Goal: Task Accomplishment & Management: Use online tool/utility

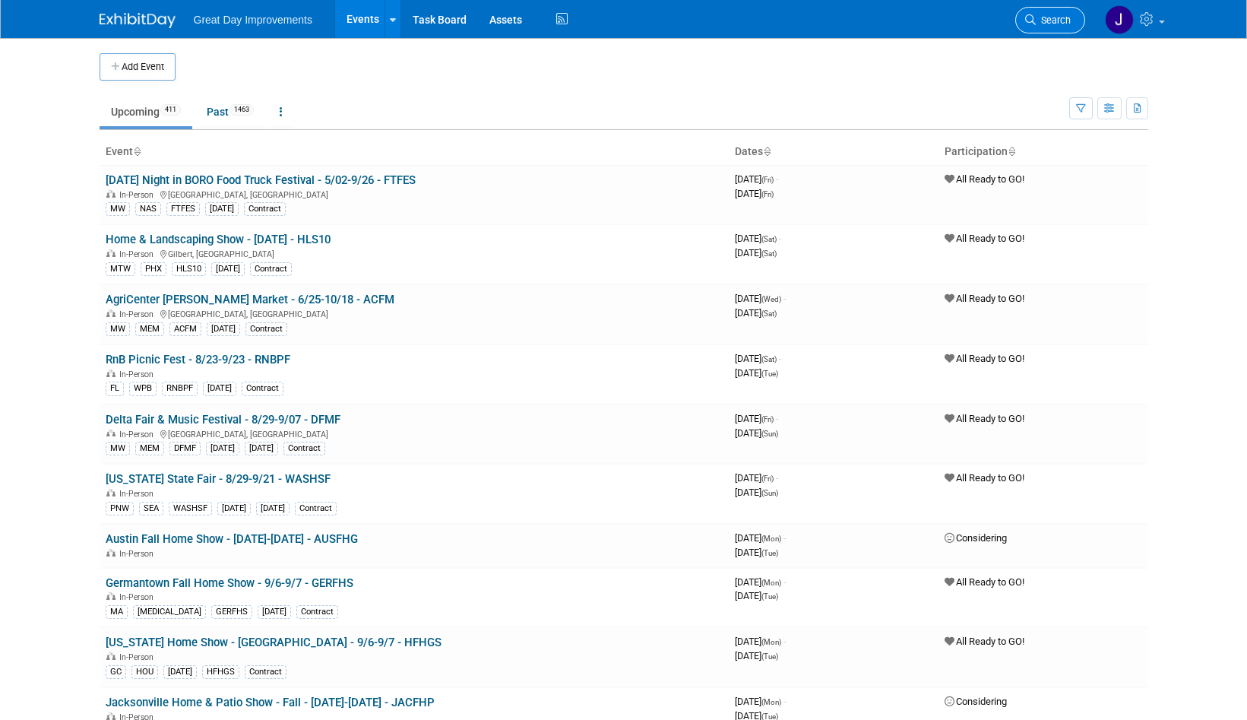
click at [1051, 24] on span "Search" at bounding box center [1053, 19] width 35 height 11
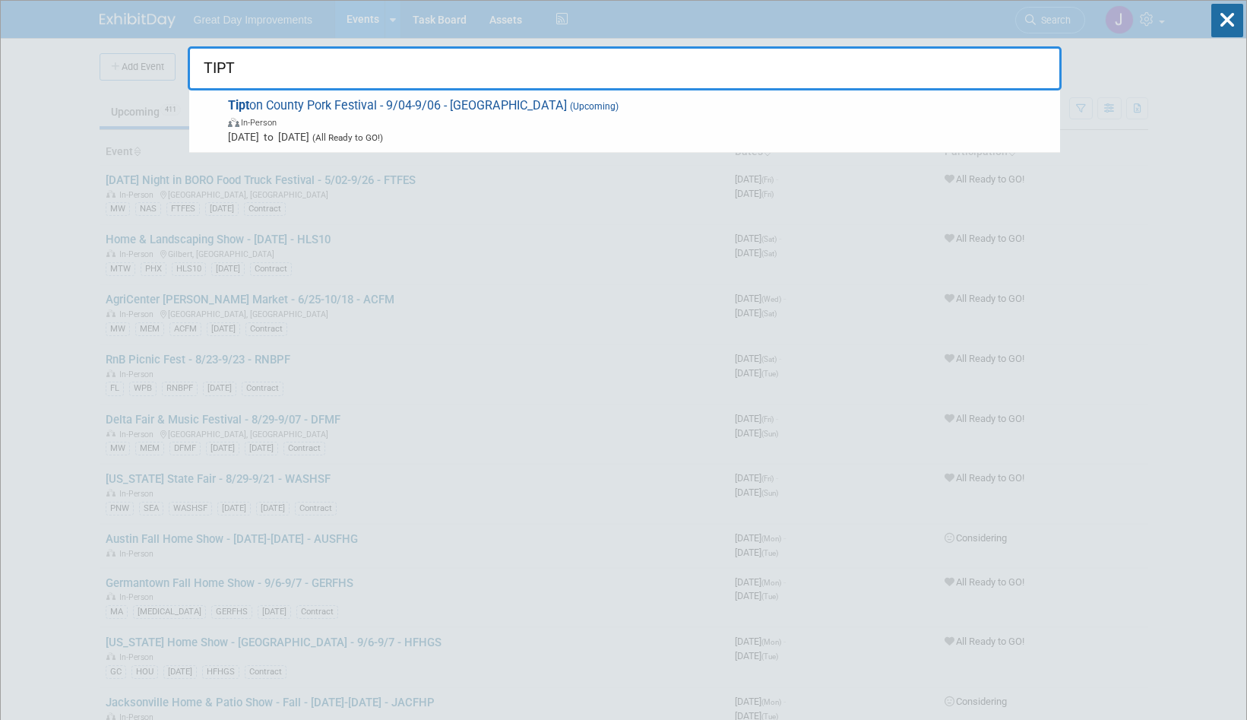
type input "TIPT"
click at [440, 137] on span "Sep 4, 2025 to Sep 6, 2025 (All Ready to GO!)" at bounding box center [640, 136] width 825 height 15
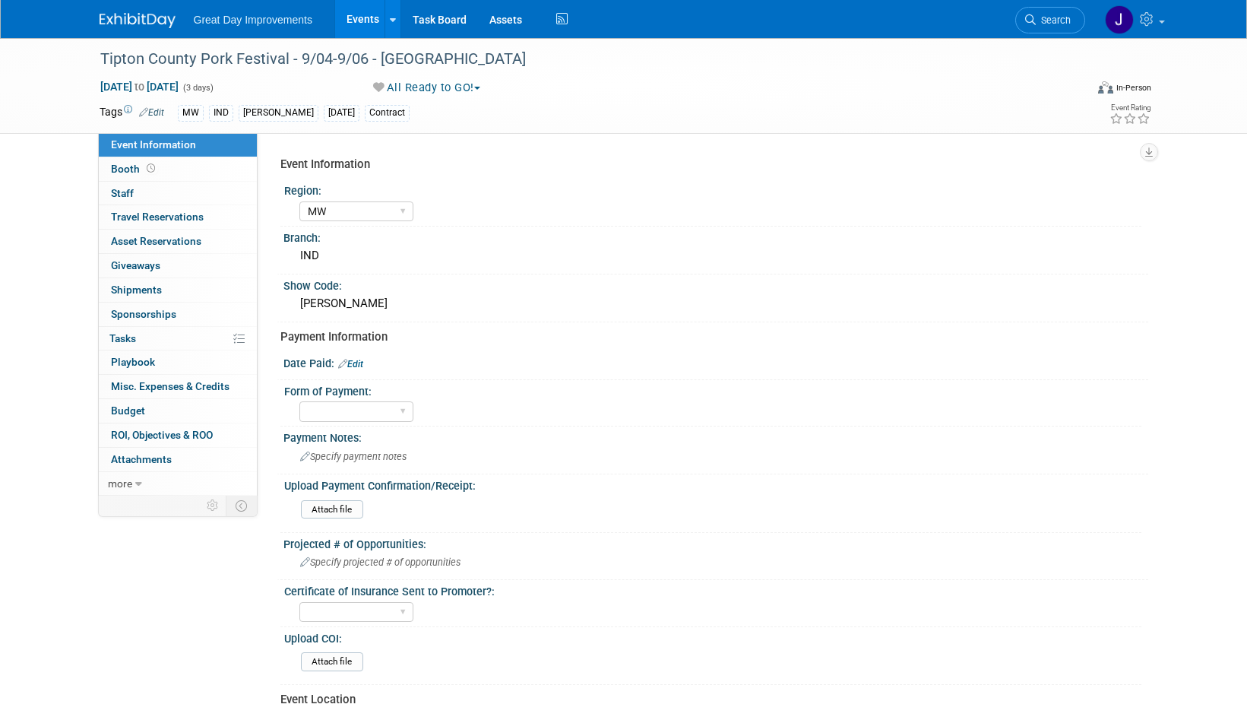
select select "MW"
drag, startPoint x: 151, startPoint y: 679, endPoint x: 159, endPoint y: 663, distance: 17.0
click at [151, 679] on div "Event Information Event Info Booth Booth 0 Staff 0 Staff 0 Travel Reservations …" at bounding box center [624, 506] width 1072 height 936
click at [1040, 23] on span "Search" at bounding box center [1053, 19] width 35 height 11
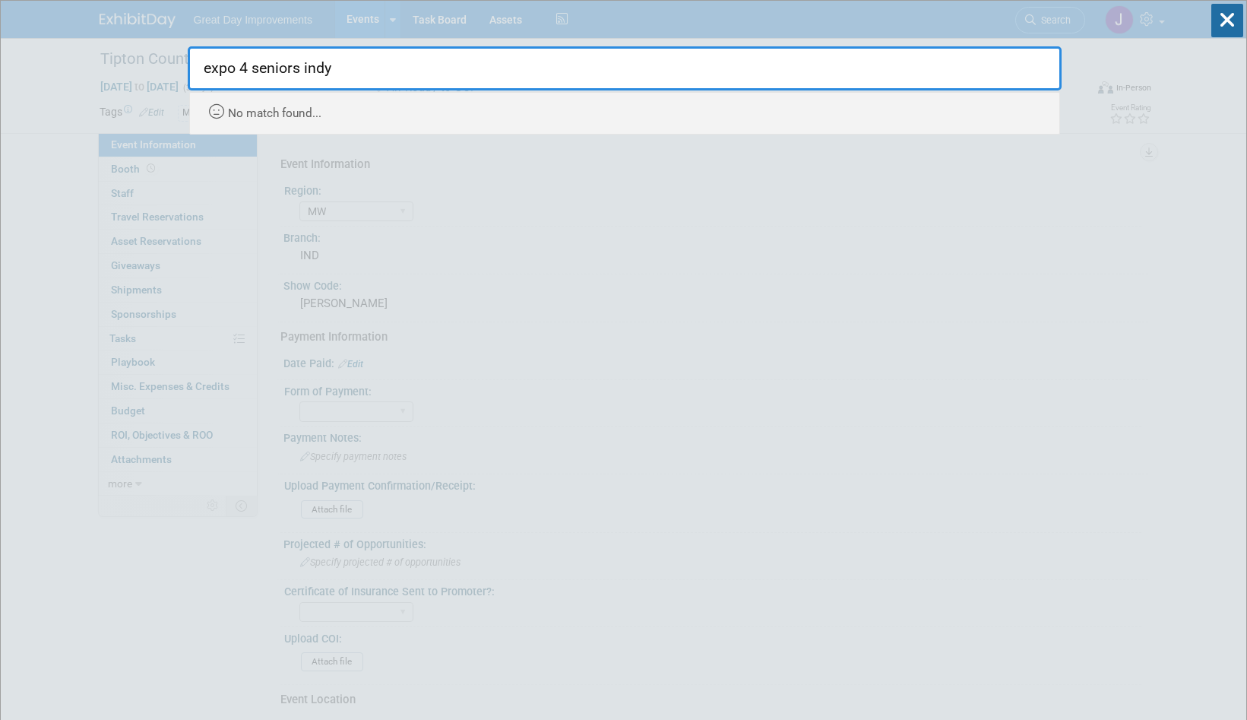
click at [349, 74] on input "expo 4 seniors indy" at bounding box center [625, 68] width 874 height 44
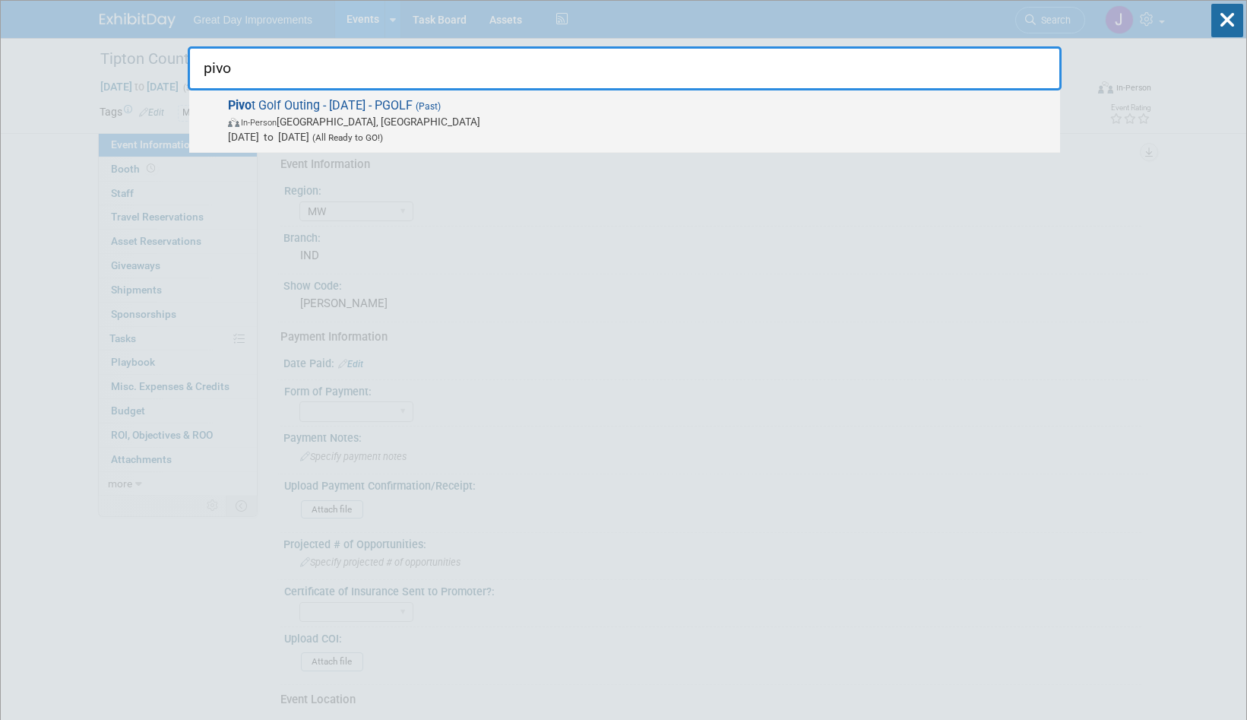
type input "pivo"
click at [361, 127] on span "In-Person Covington, KY" at bounding box center [640, 121] width 825 height 15
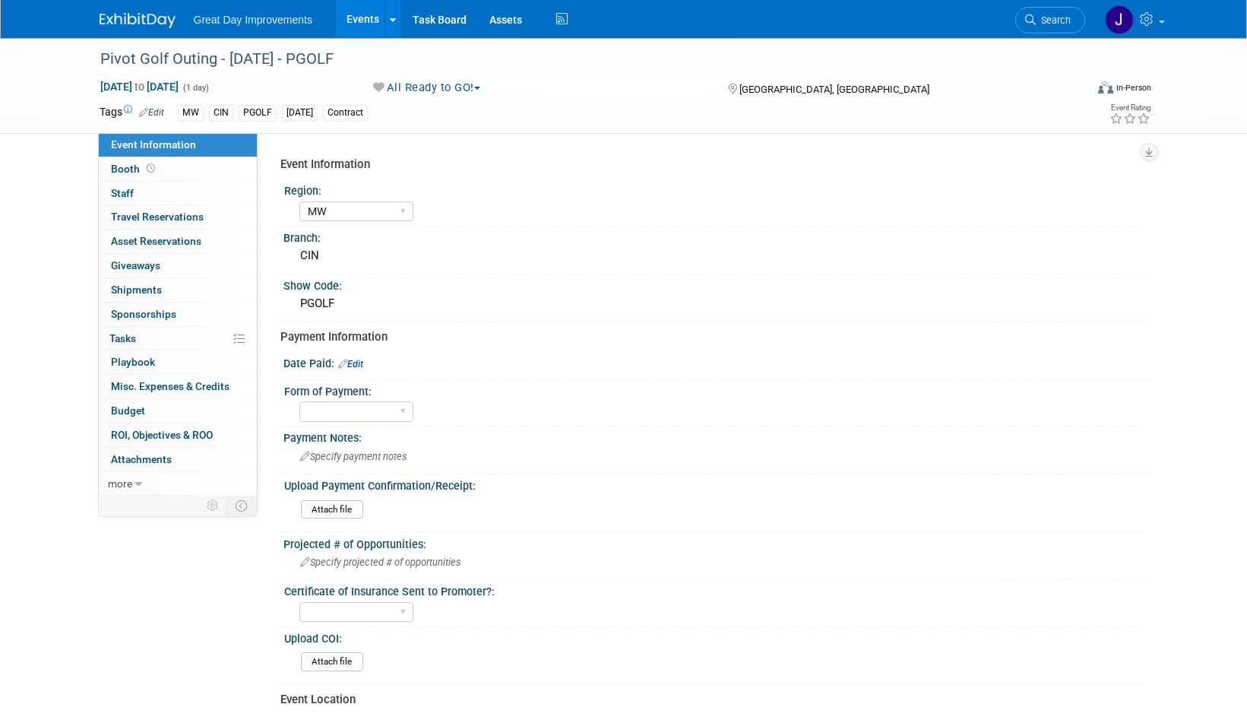
select select "MW"
click at [328, 305] on div "PGOLF" at bounding box center [716, 304] width 842 height 24
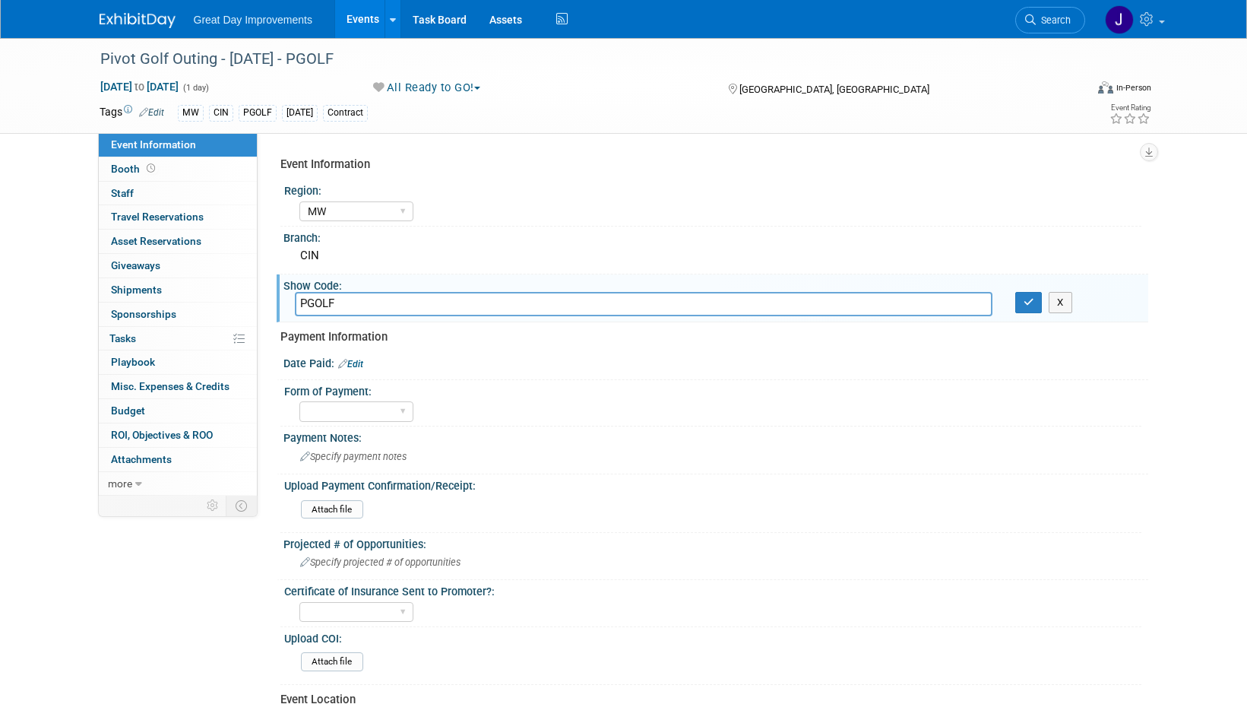
click at [328, 305] on input "PGOLF" at bounding box center [644, 304] width 698 height 24
click at [1044, 27] on link "Search" at bounding box center [1050, 20] width 70 height 27
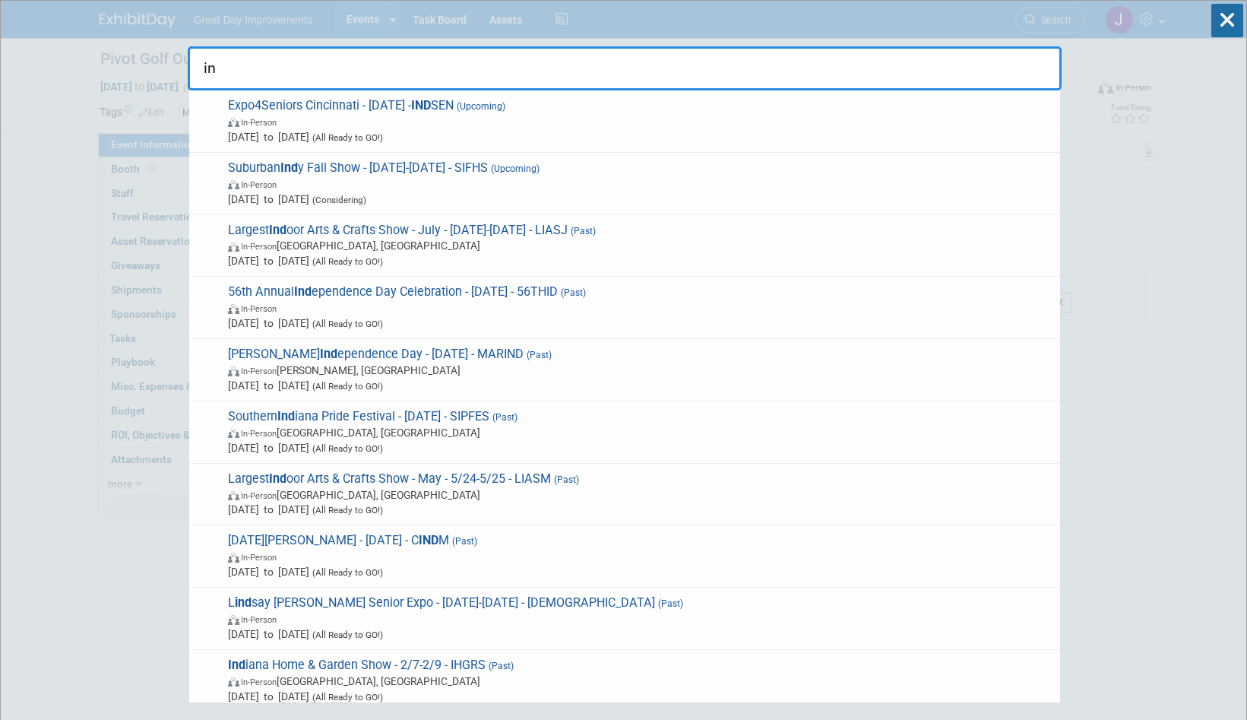
type input "i"
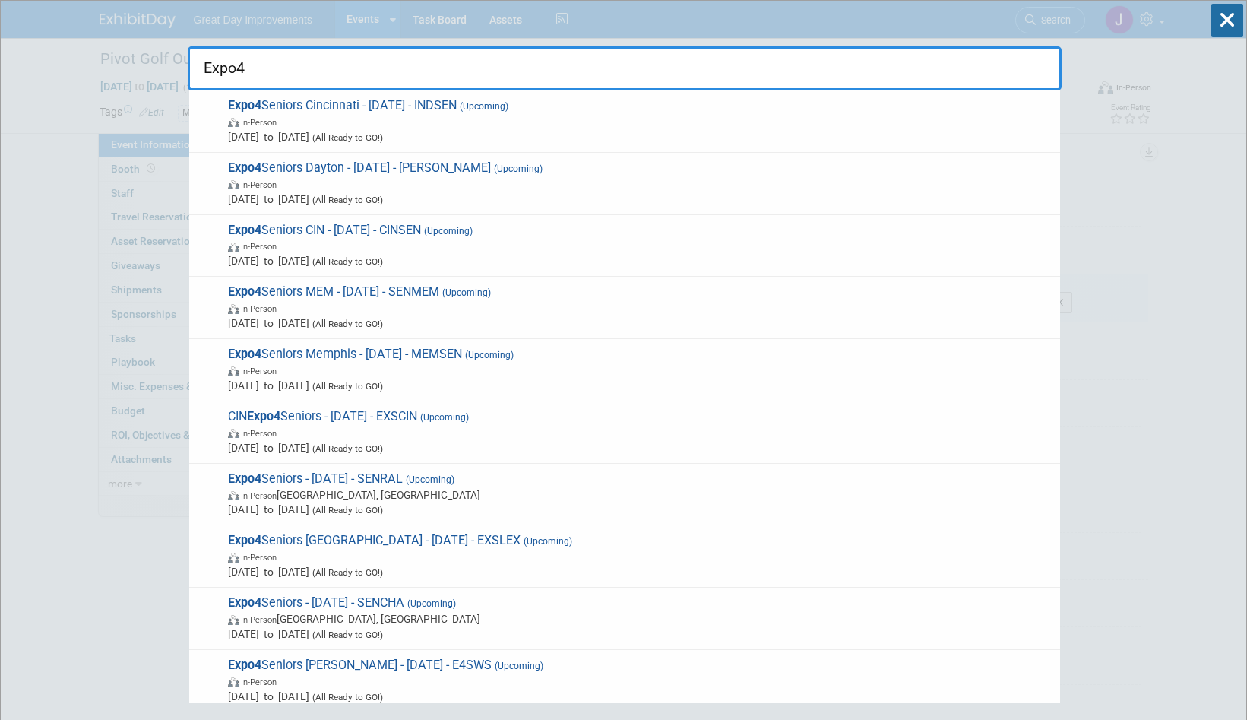
type input "Expo4"
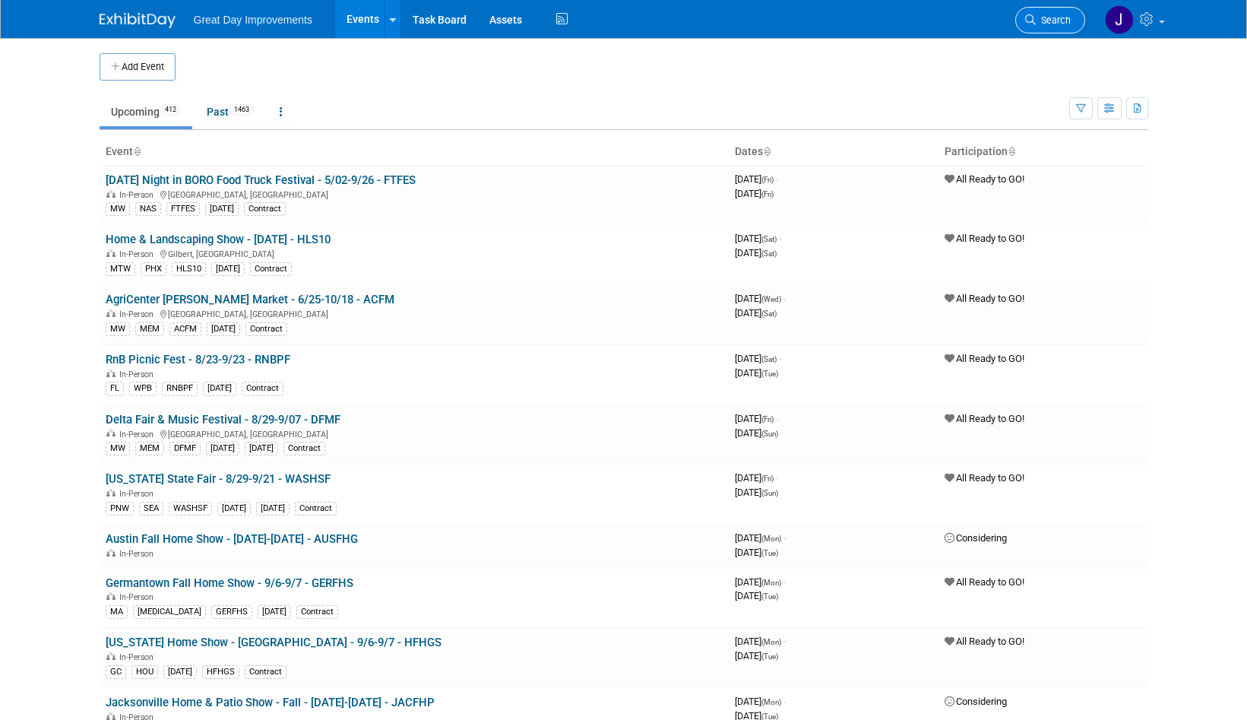
click at [1059, 26] on link "Search" at bounding box center [1050, 20] width 70 height 27
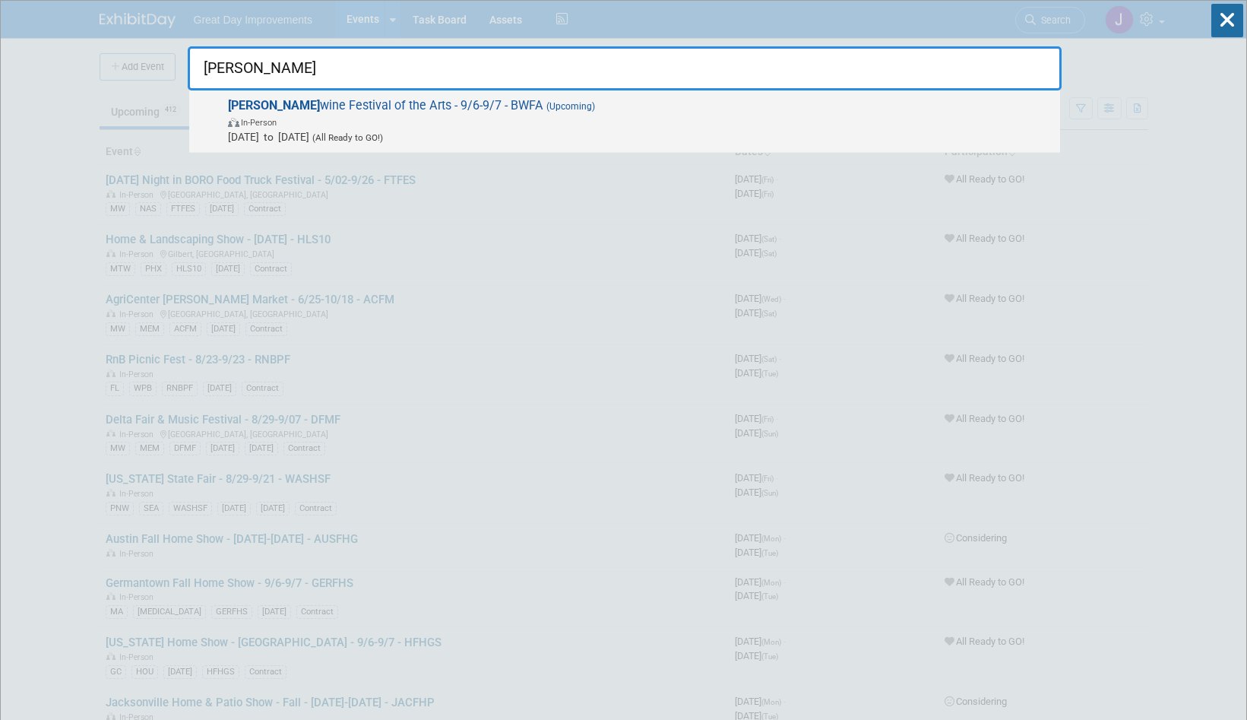
type input "brandy"
click at [399, 109] on span "Brandy wine Festival of the Arts - 9/6-9/7 - BWFA (Upcoming) In-Person Sep 6, 2…" at bounding box center [637, 121] width 829 height 46
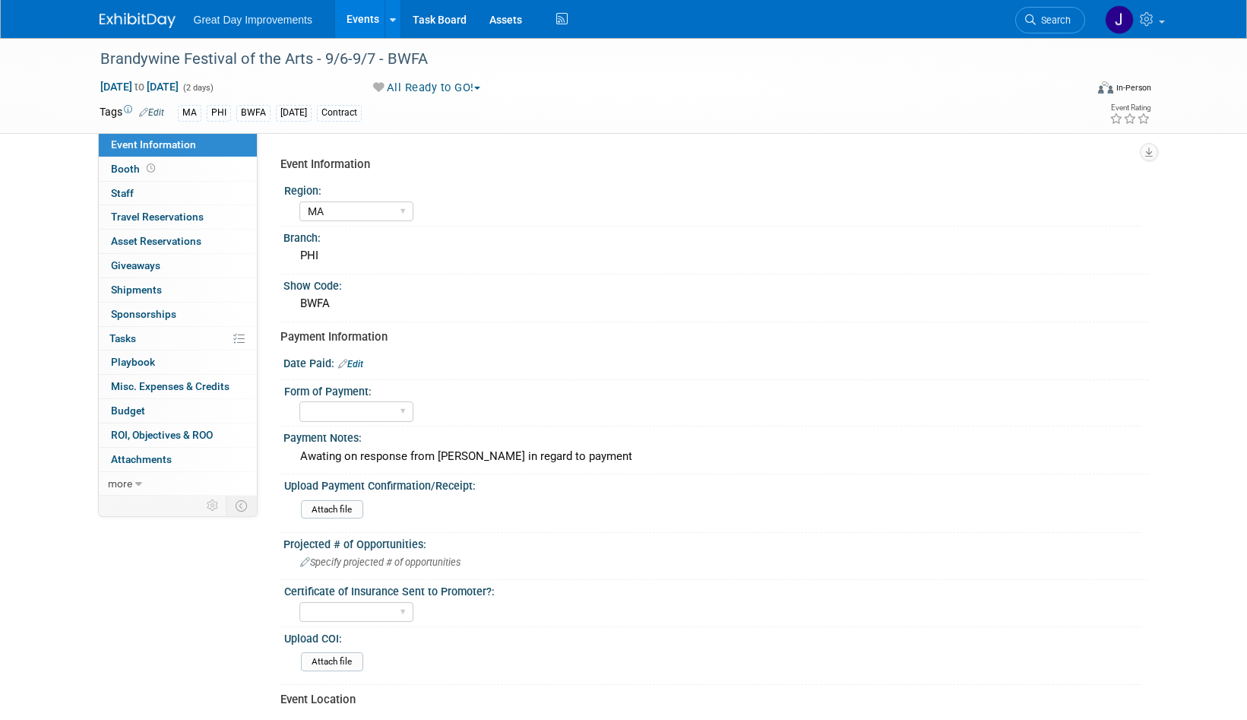
select select "MA"
click at [321, 302] on div "BWFA" at bounding box center [716, 304] width 842 height 24
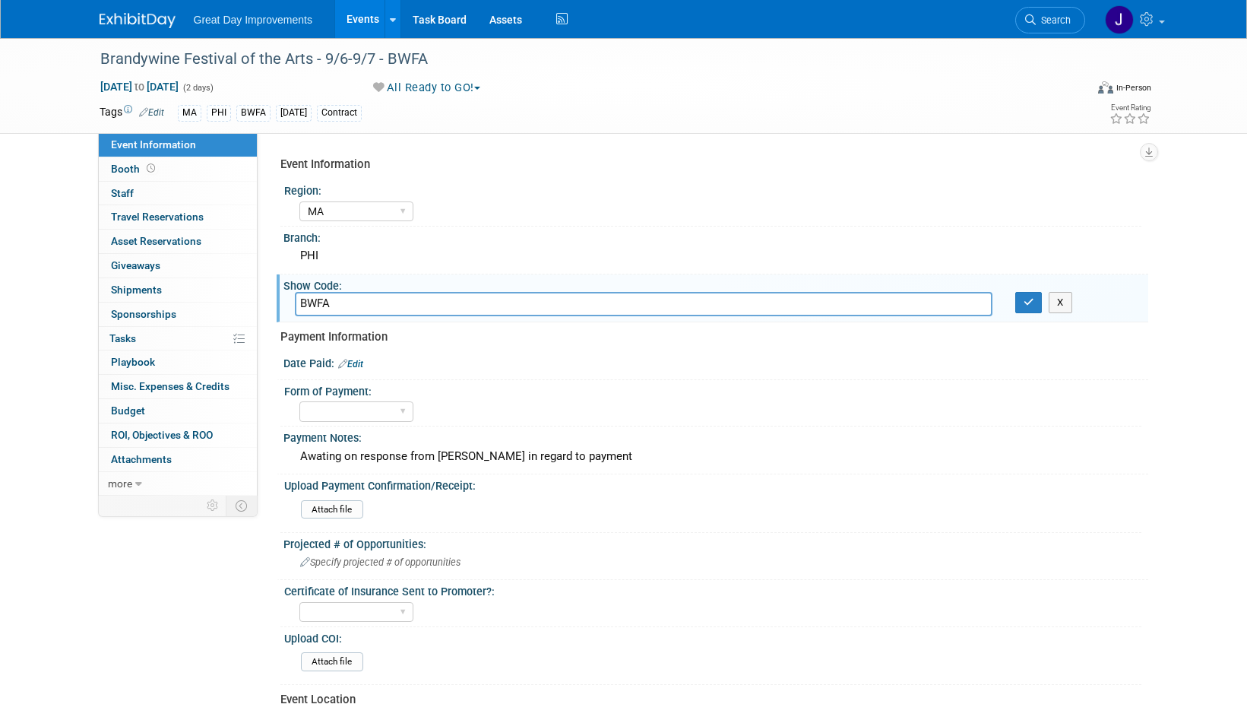
click at [321, 302] on input "BWFA" at bounding box center [644, 304] width 698 height 24
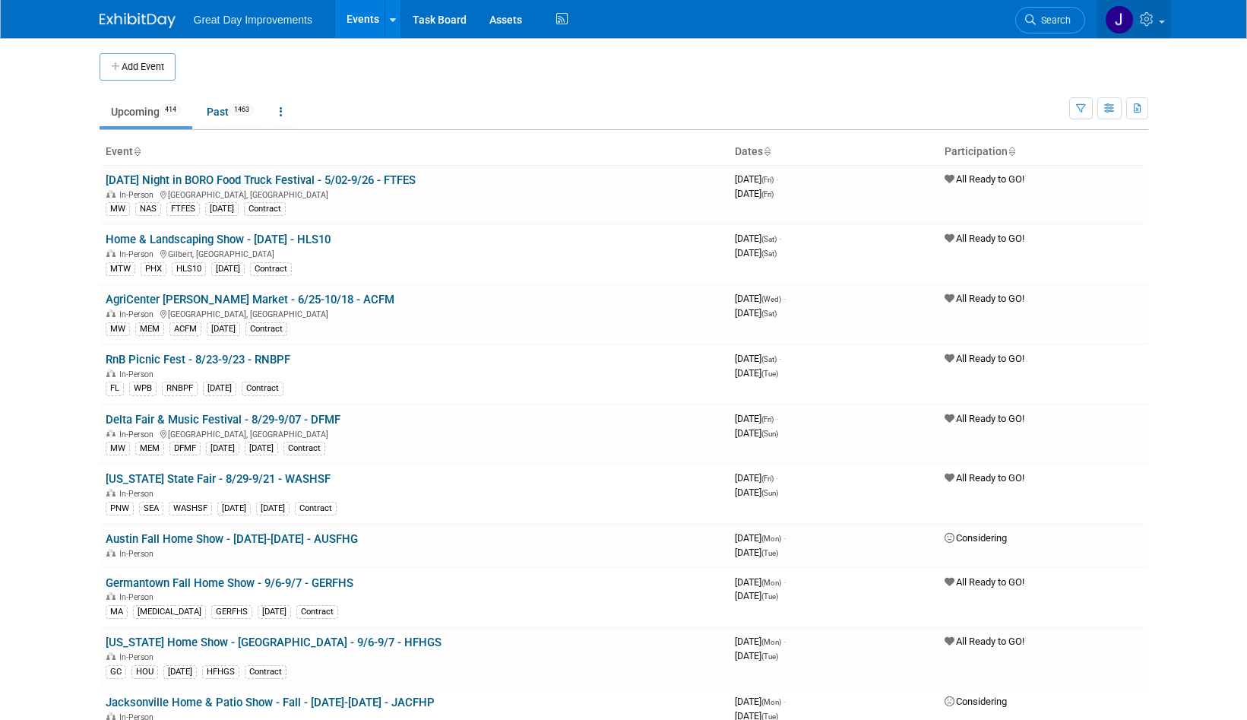
click at [1144, 17] on icon at bounding box center [1148, 19] width 17 height 14
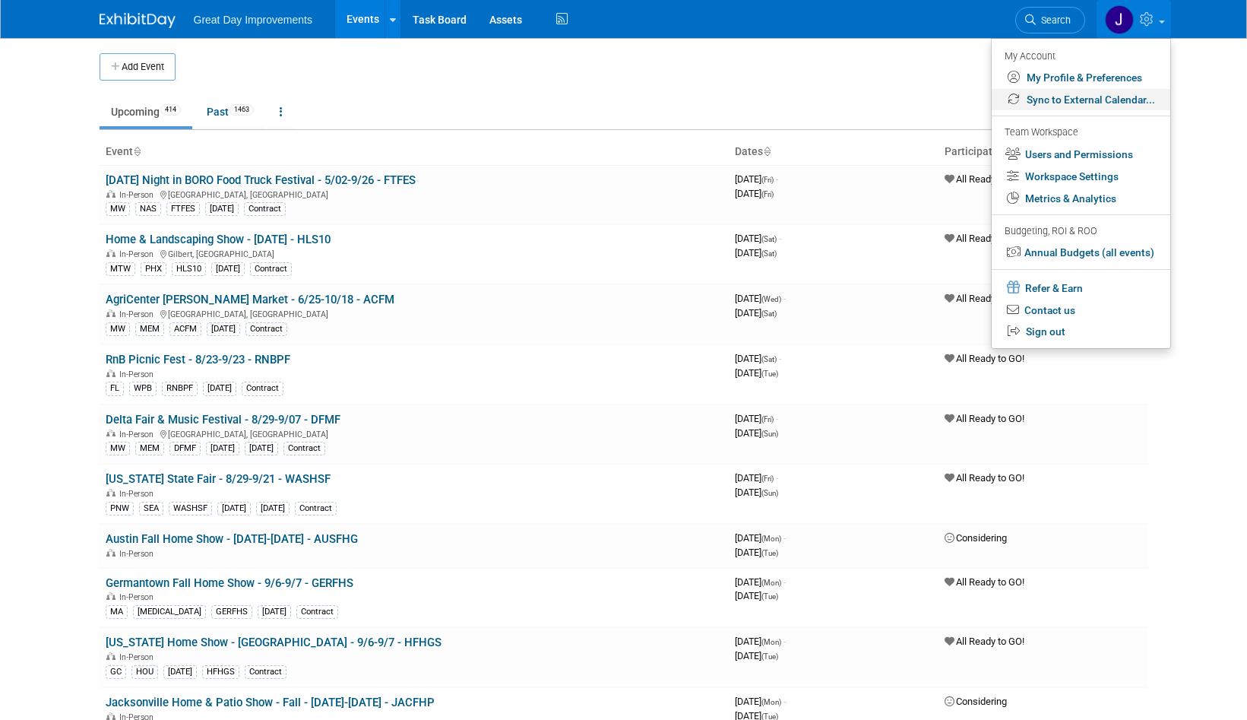
click at [1037, 100] on link "Sync to External Calendar..." at bounding box center [1081, 100] width 179 height 22
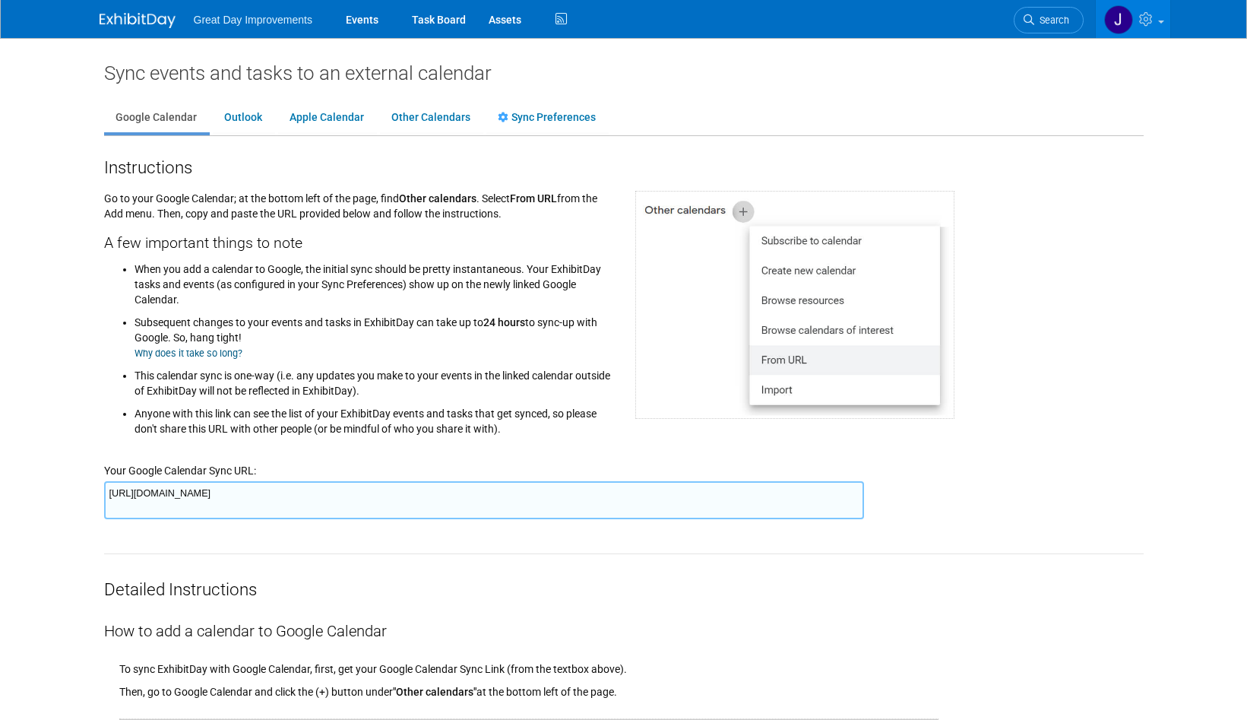
click at [584, 496] on textarea "[URL][DOMAIN_NAME]" at bounding box center [484, 500] width 760 height 38
